Goal: Find specific page/section: Find specific page/section

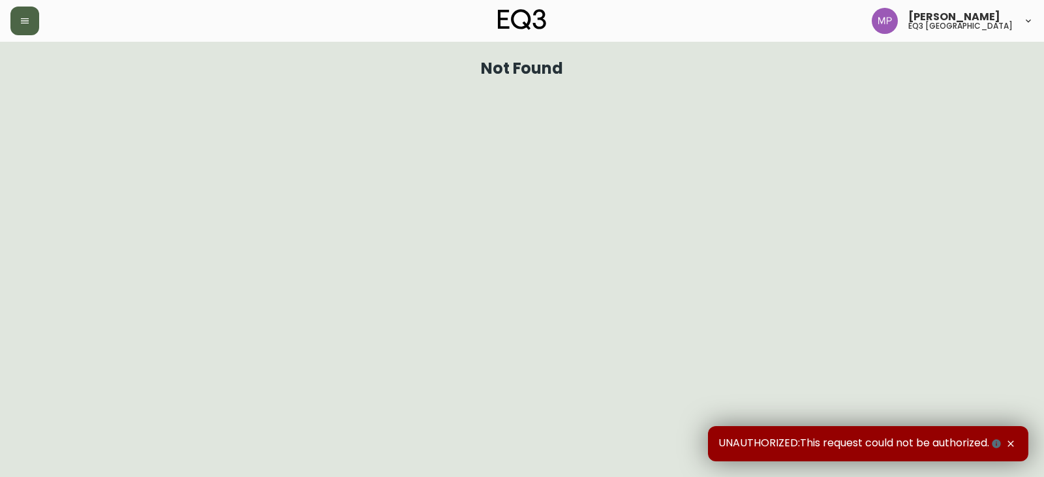
click at [33, 22] on button "button" at bounding box center [24, 21] width 29 height 29
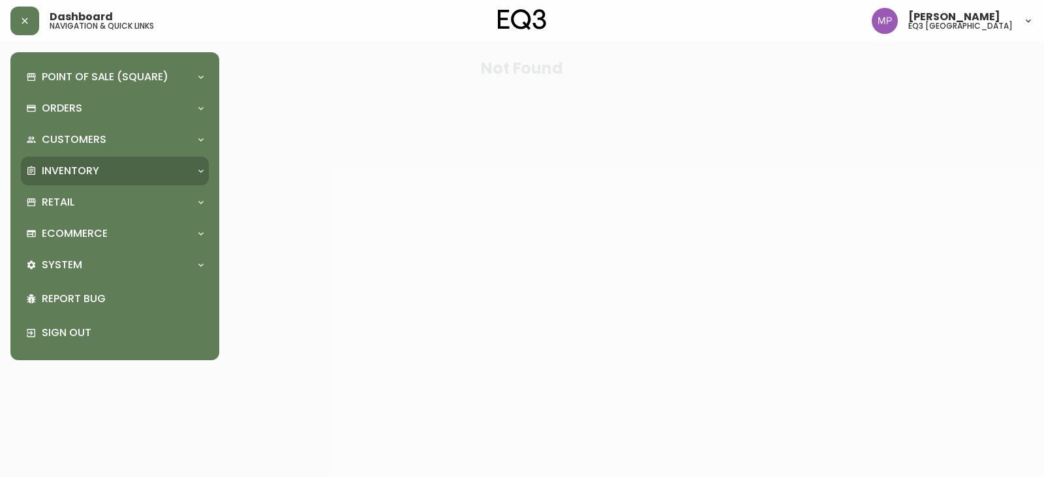
click at [91, 168] on p "Inventory" at bounding box center [70, 171] width 57 height 14
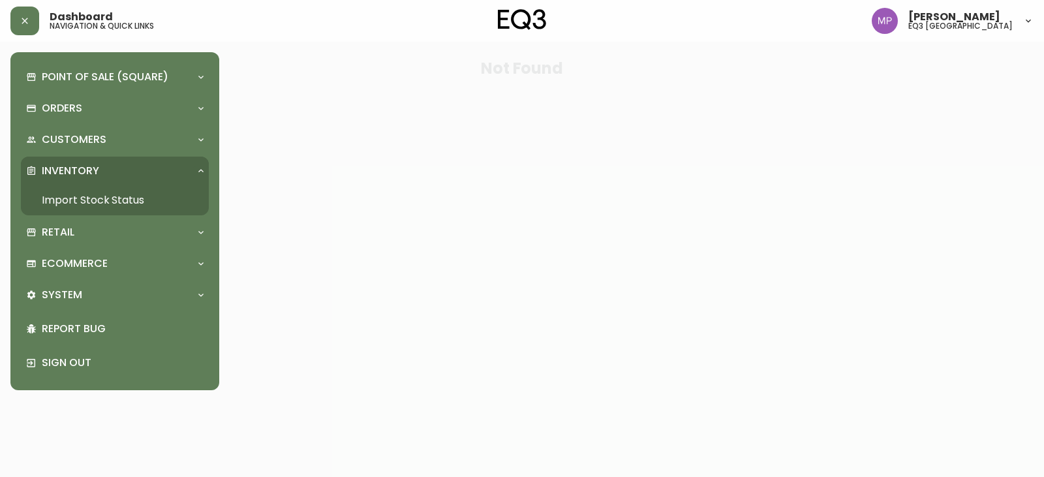
click at [99, 193] on link "Import Stock Status" at bounding box center [115, 200] width 188 height 30
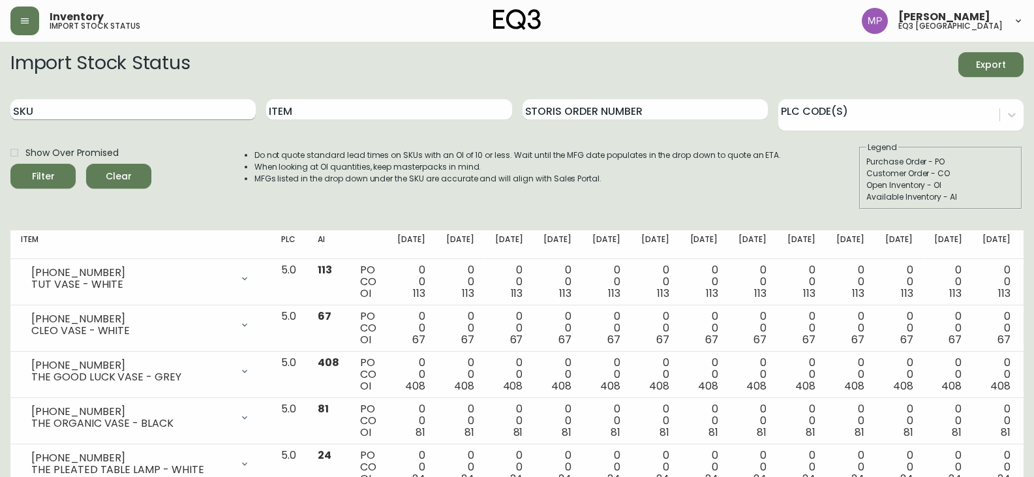
click at [134, 106] on input "SKU" at bounding box center [132, 109] width 245 height 21
paste input "6080-112-13"
type input "6080-112-13"
click at [10, 164] on button "Filter" at bounding box center [42, 176] width 65 height 25
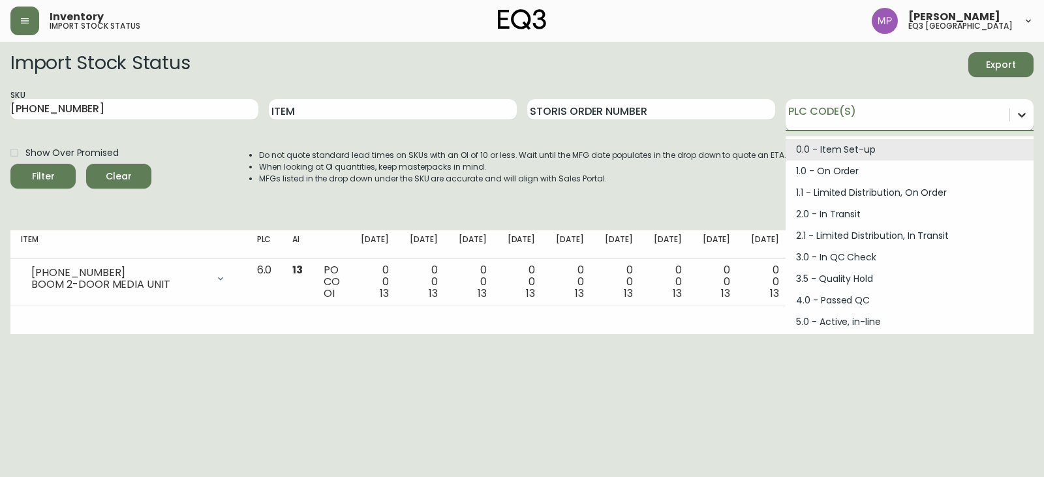
click at [1017, 117] on icon at bounding box center [1021, 114] width 13 height 13
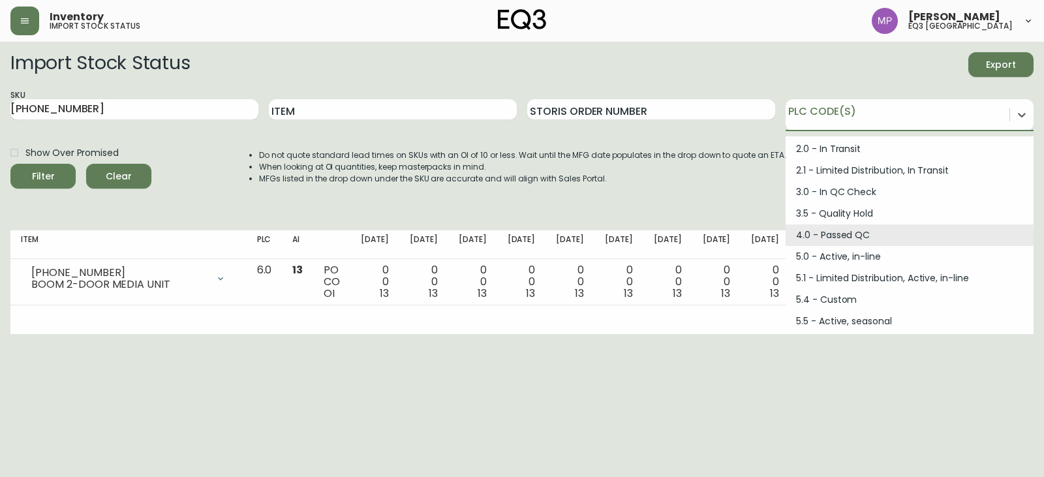
scroll to position [130, 0]
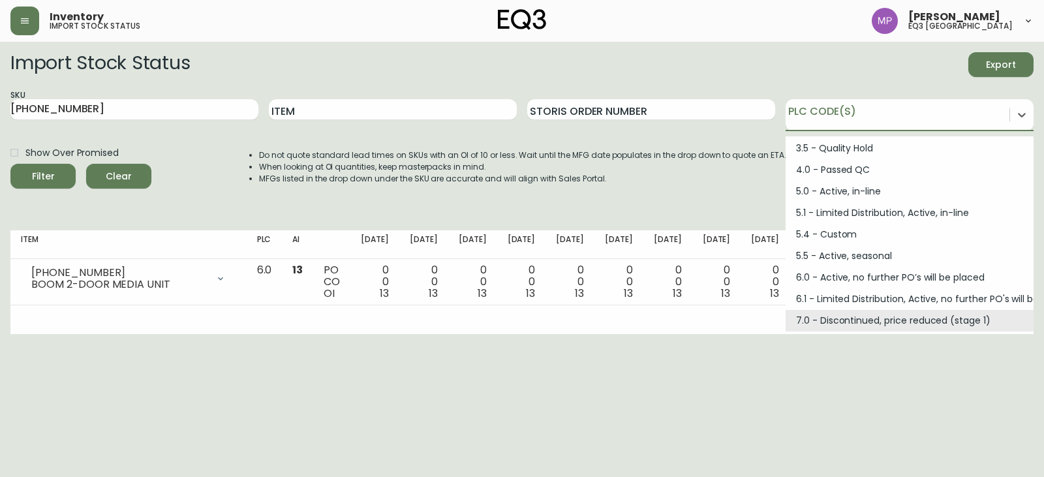
click at [589, 334] on html "Inventory import stock status Maria Paukovic eq3 winnipeg Import Stock Status E…" at bounding box center [522, 167] width 1044 height 334
